Goal: Information Seeking & Learning: Learn about a topic

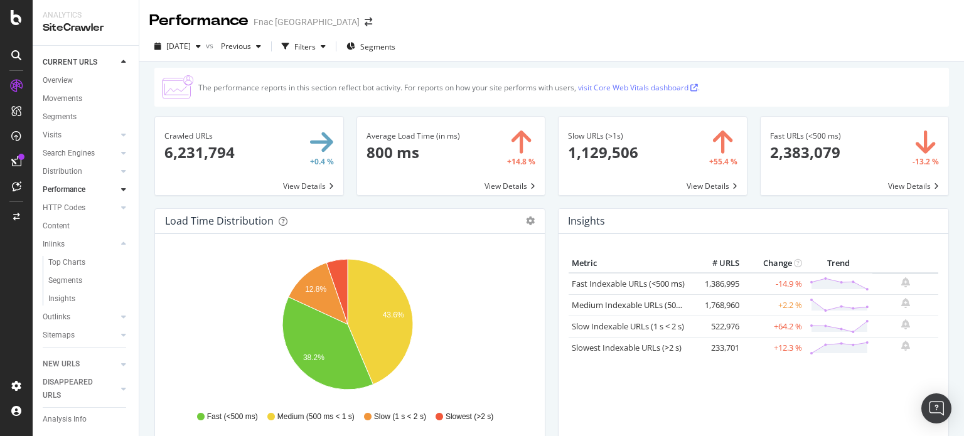
scroll to position [750, 0]
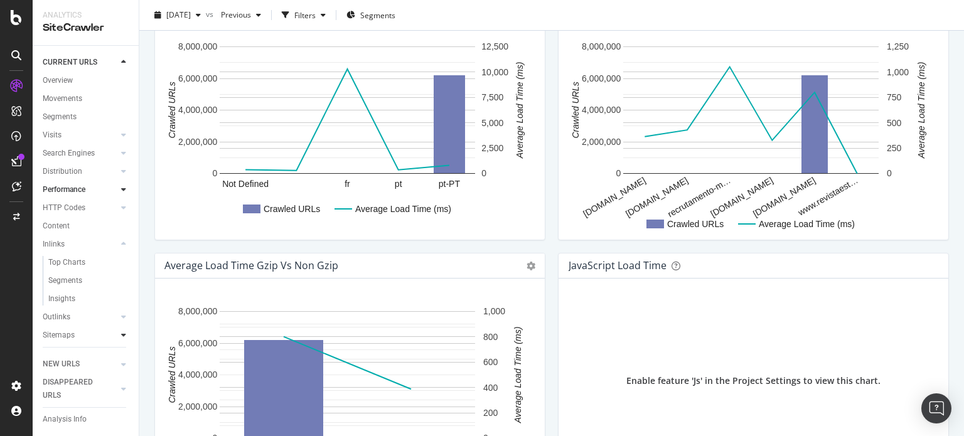
click at [121, 332] on icon at bounding box center [123, 336] width 5 height 8
click at [142, 298] on div "Performance Fnac [GEOGRAPHIC_DATA] [DATE] vs Previous Filters Segments The perf…" at bounding box center [551, 218] width 825 height 436
click at [53, 77] on div "Overview" at bounding box center [58, 80] width 30 height 13
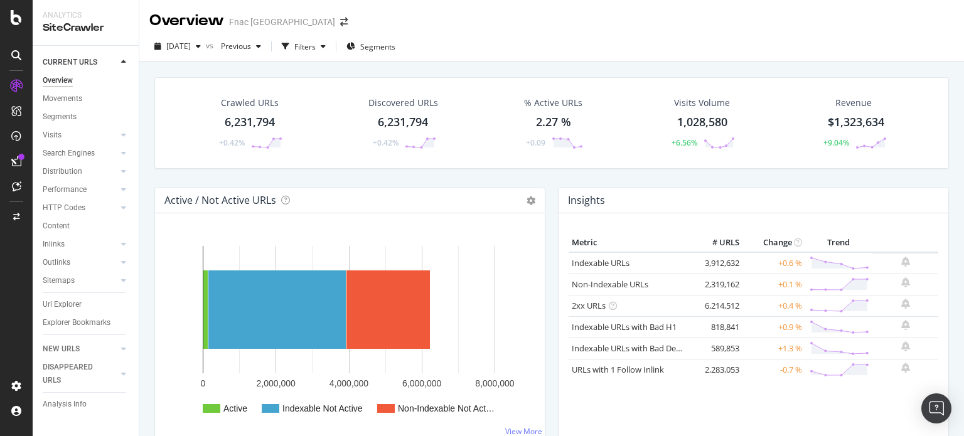
click at [261, 117] on div "6,231,794" at bounding box center [250, 122] width 50 height 16
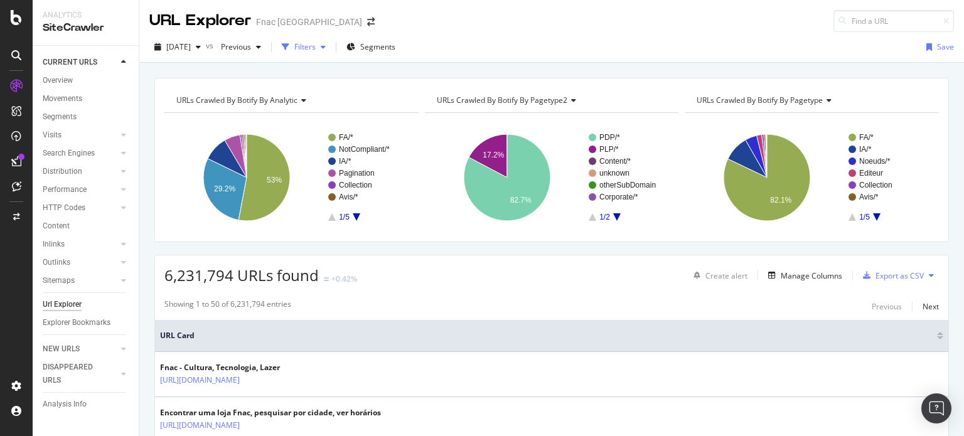
click at [316, 46] on div "Filters" at bounding box center [304, 46] width 21 height 11
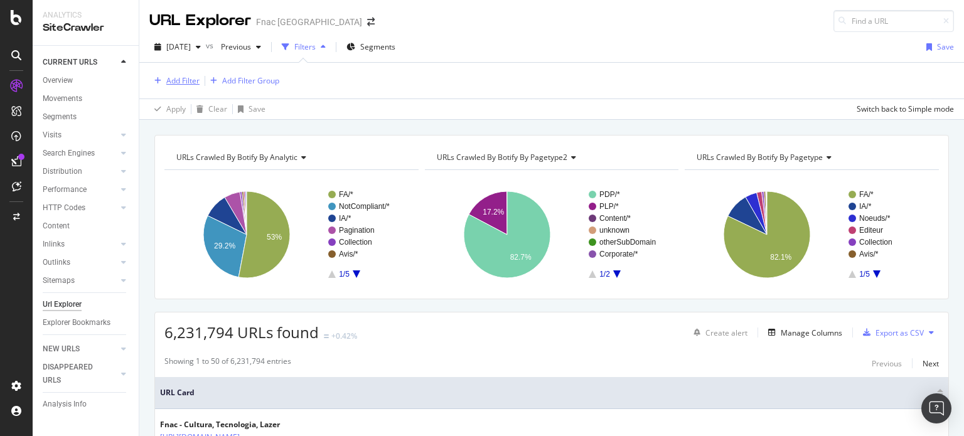
click at [175, 74] on div "Add Filter" at bounding box center [174, 81] width 50 height 14
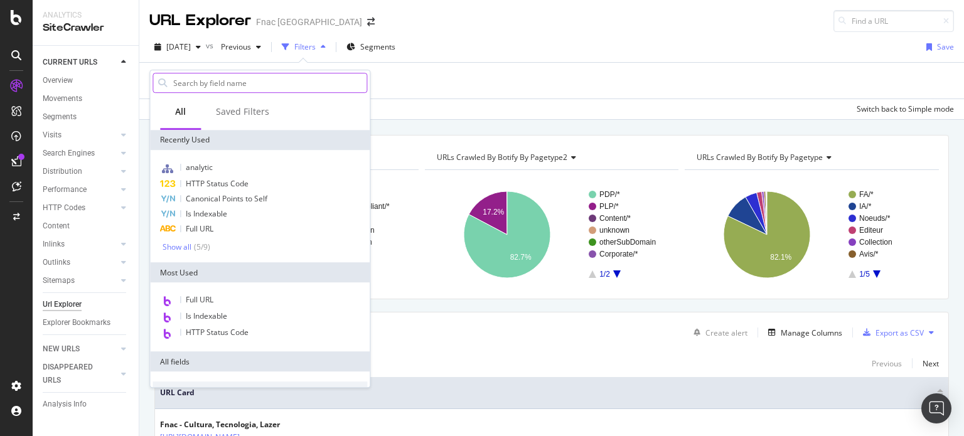
click at [189, 85] on input "text" at bounding box center [269, 82] width 195 height 19
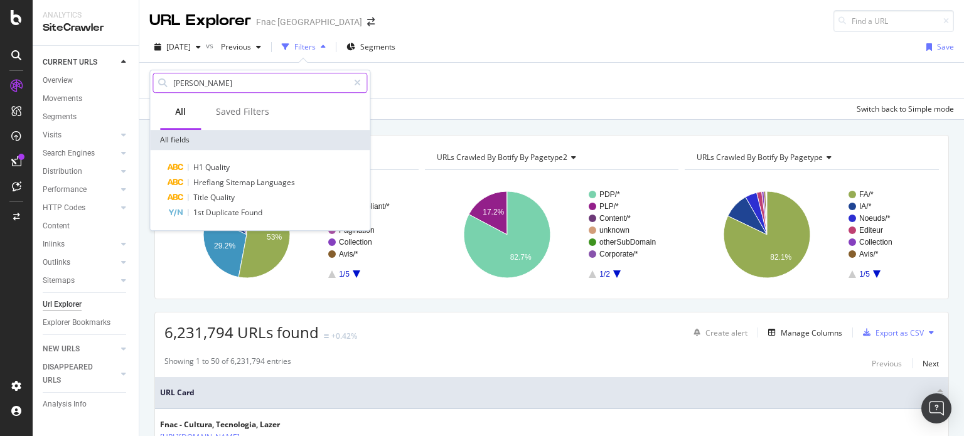
type input "orphan"
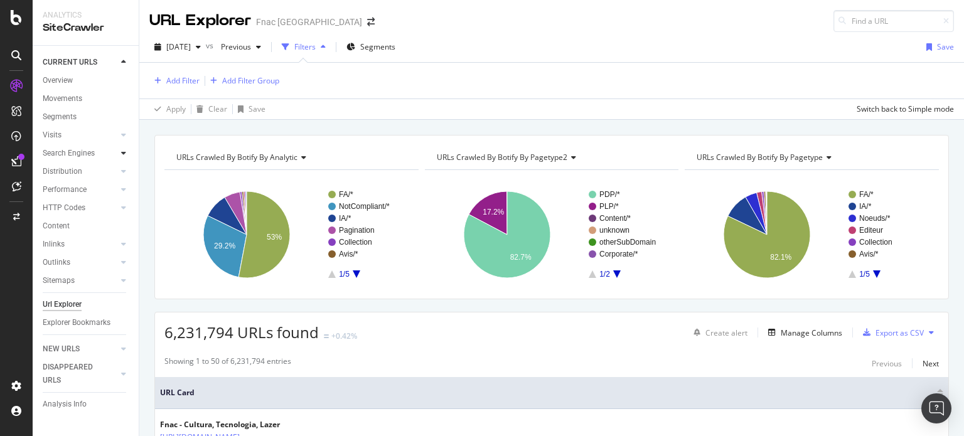
click at [124, 154] on icon at bounding box center [123, 153] width 5 height 8
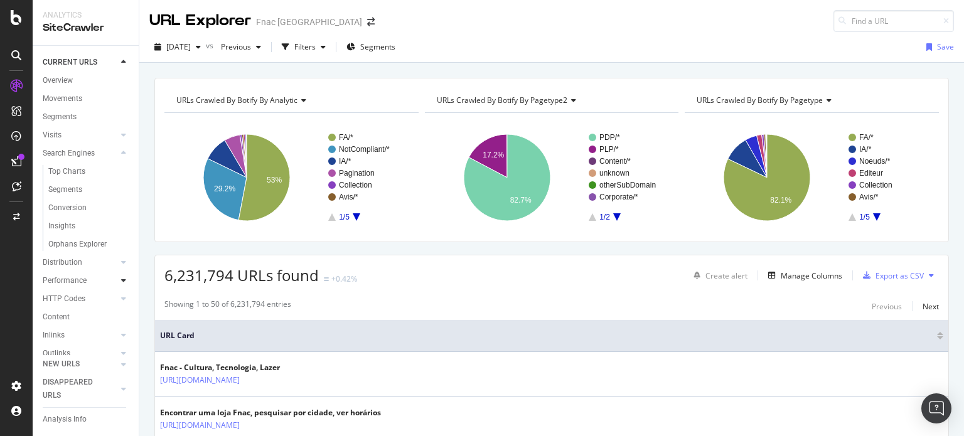
click at [117, 284] on div at bounding box center [123, 280] width 13 height 13
click at [117, 263] on div at bounding box center [123, 262] width 13 height 13
click at [121, 301] on icon at bounding box center [123, 299] width 5 height 8
click at [117, 338] on div at bounding box center [123, 335] width 13 height 13
click at [121, 152] on icon at bounding box center [123, 153] width 5 height 8
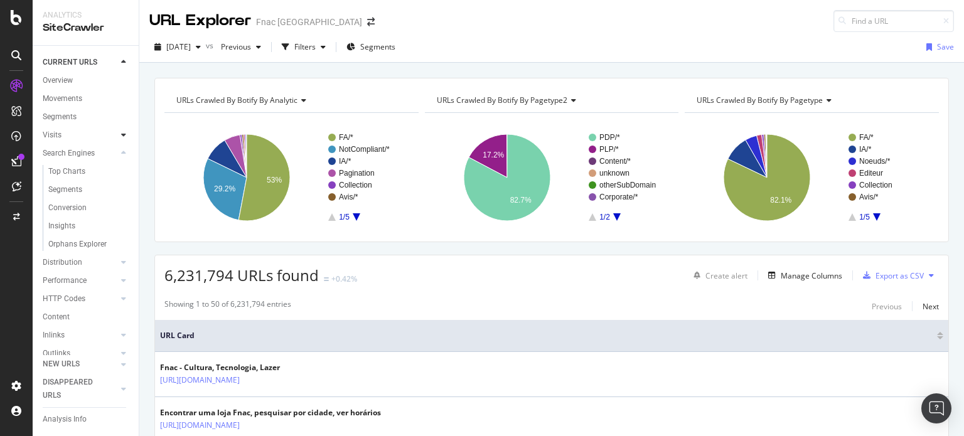
click at [121, 132] on icon at bounding box center [123, 135] width 5 height 8
click at [86, 168] on div "Orphan URLs" at bounding box center [70, 171] width 44 height 13
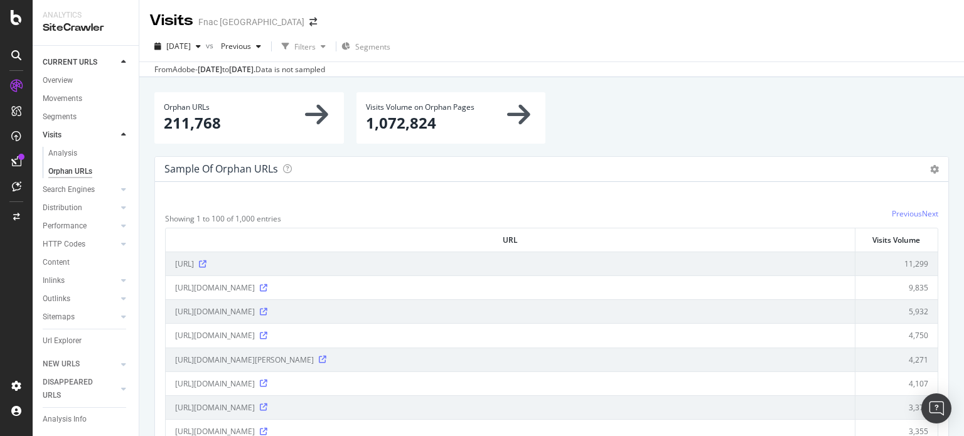
click at [419, 233] on th "URL" at bounding box center [511, 240] width 690 height 23
drag, startPoint x: 568, startPoint y: 283, endPoint x: 564, endPoint y: 289, distance: 7.3
click at [565, 288] on div "[URL][DOMAIN_NAME]" at bounding box center [510, 288] width 671 height 11
drag, startPoint x: 535, startPoint y: 293, endPoint x: 501, endPoint y: 369, distance: 83.2
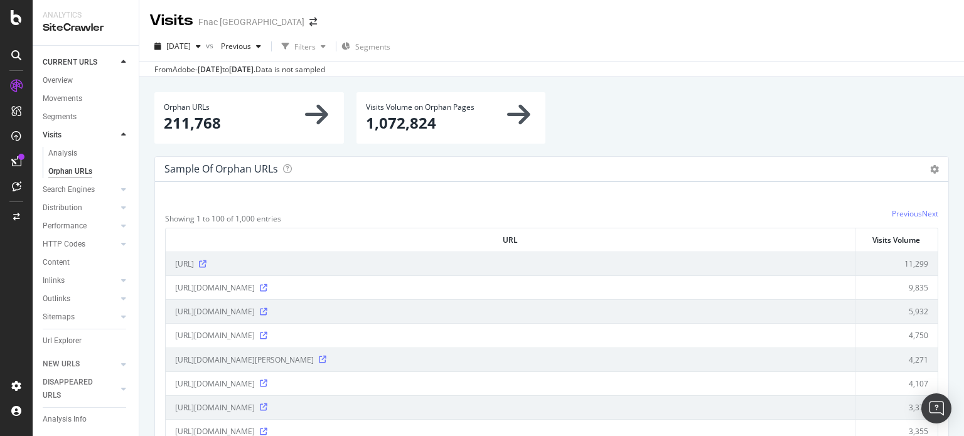
click at [840, 250] on th "URL" at bounding box center [511, 240] width 690 height 23
click at [289, 165] on icon at bounding box center [287, 169] width 9 height 9
